Goal: Register for event/course

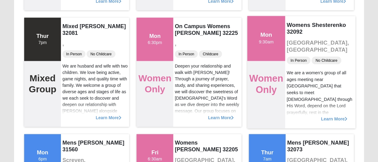
scroll to position [3092, 0]
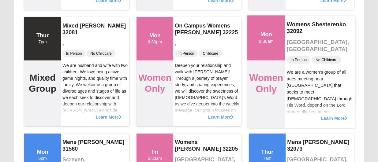
click at [311, 70] on div "We are a women’s group of all ages meeting near [GEOGRAPHIC_DATA] that seeks to…" at bounding box center [320, 145] width 67 height 152
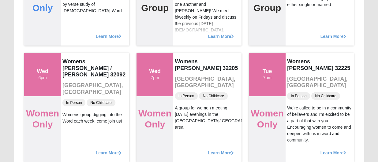
scroll to position [3406, 0]
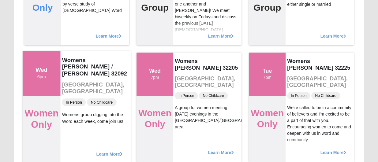
click at [110, 151] on span "Learn More" at bounding box center [109, 151] width 27 height 0
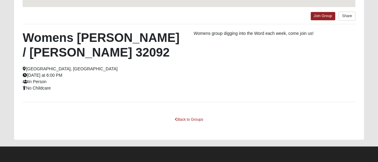
scroll to position [181, 0]
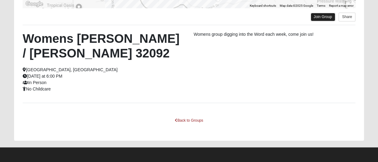
click at [319, 13] on link "Join Group" at bounding box center [323, 17] width 24 height 8
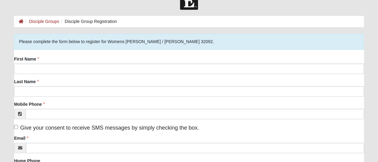
scroll to position [15, 0]
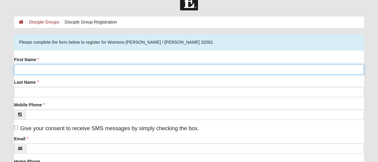
click at [24, 71] on input "First Name" at bounding box center [189, 69] width 350 height 10
type input "[PERSON_NAME]"
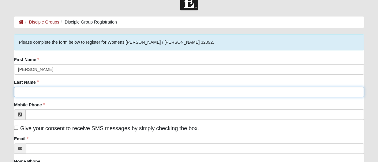
type input "Miranda"
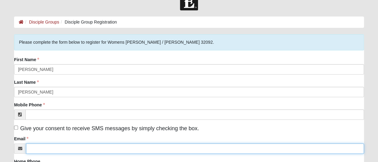
type input "pr2781nj@gmail.com"
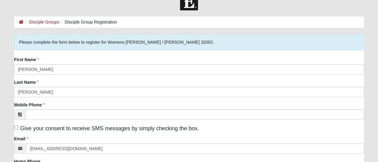
type input "100 ventures drive"
type input "32095"
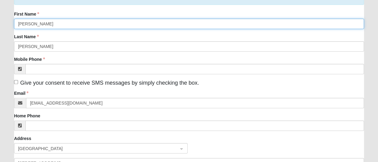
scroll to position [61, 0]
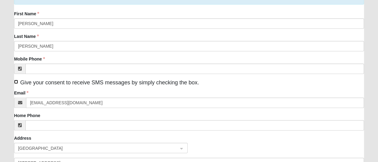
click at [16, 82] on input "Give your consent to receive SMS messages by simply checking the box." at bounding box center [16, 82] width 4 height 4
checkbox input "true"
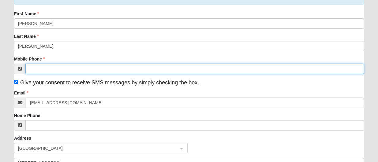
click at [35, 68] on input "Mobile Phone" at bounding box center [194, 69] width 338 height 10
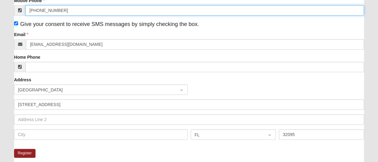
scroll to position [120, 0]
type input "(609) 271-0127"
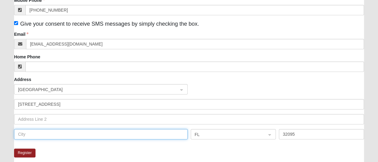
click at [49, 136] on input "text" at bounding box center [100, 134] width 173 height 10
type input "st augustine"
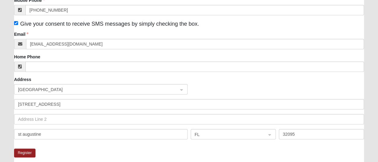
drag, startPoint x: 31, startPoint y: 136, endPoint x: 99, endPoint y: 144, distance: 68.5
click at [99, 144] on fieldset "Please complete the form below to register for Womens Worsham / Schultheis 3209…" at bounding box center [189, 39] width 350 height 219
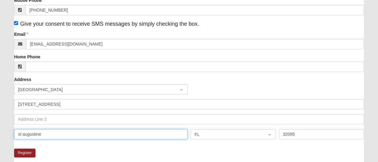
click at [30, 133] on input "st augustine" at bounding box center [100, 134] width 173 height 10
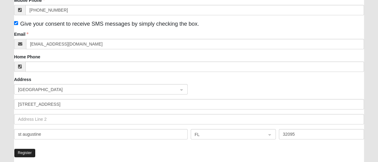
drag, startPoint x: 30, startPoint y: 133, endPoint x: 25, endPoint y: 153, distance: 20.2
click at [25, 153] on button "Register" at bounding box center [24, 153] width 21 height 9
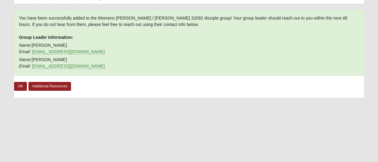
scroll to position [40, 0]
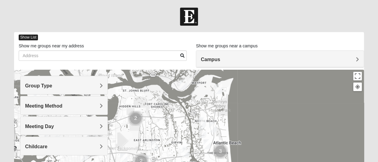
click at [26, 36] on span "Show List" at bounding box center [28, 38] width 19 height 6
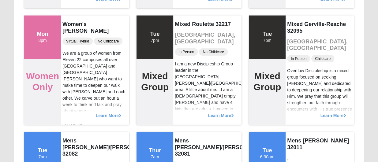
scroll to position [9738, 0]
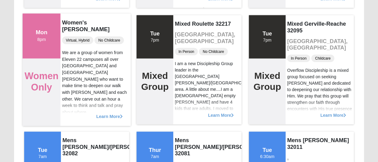
click at [104, 114] on span "Learn More" at bounding box center [109, 114] width 27 height 0
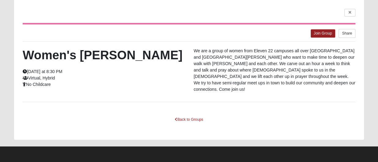
scroll to position [38, 0]
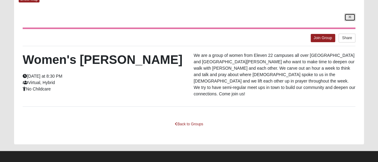
click at [349, 17] on icon at bounding box center [349, 17] width 2 height 4
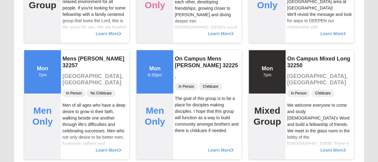
scroll to position [0, 0]
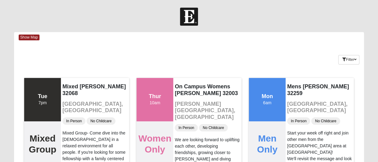
click at [194, 16] on img at bounding box center [189, 17] width 18 height 18
